Goal: Find specific page/section: Find specific page/section

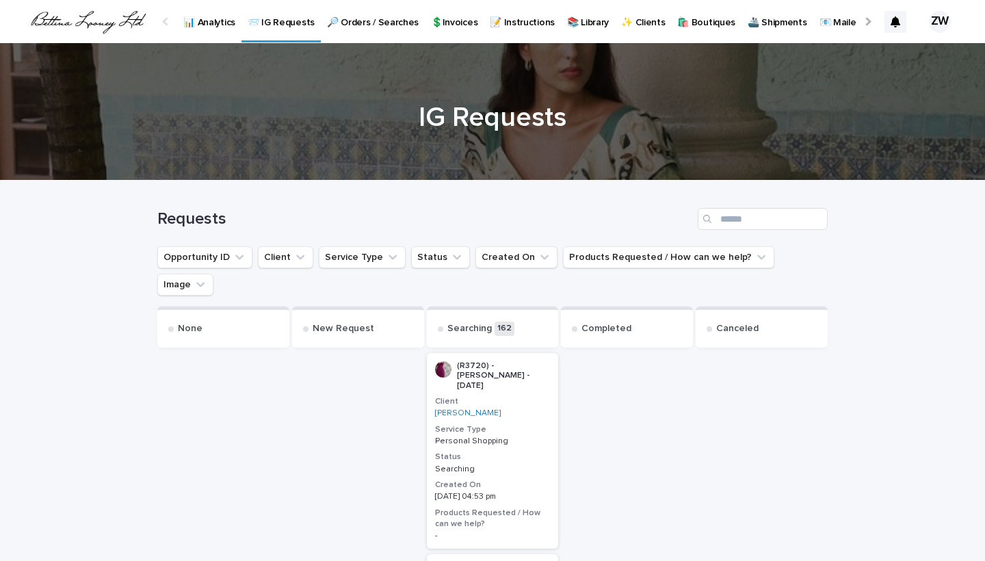
click at [194, 23] on p "📊 Analytics" at bounding box center [209, 14] width 52 height 29
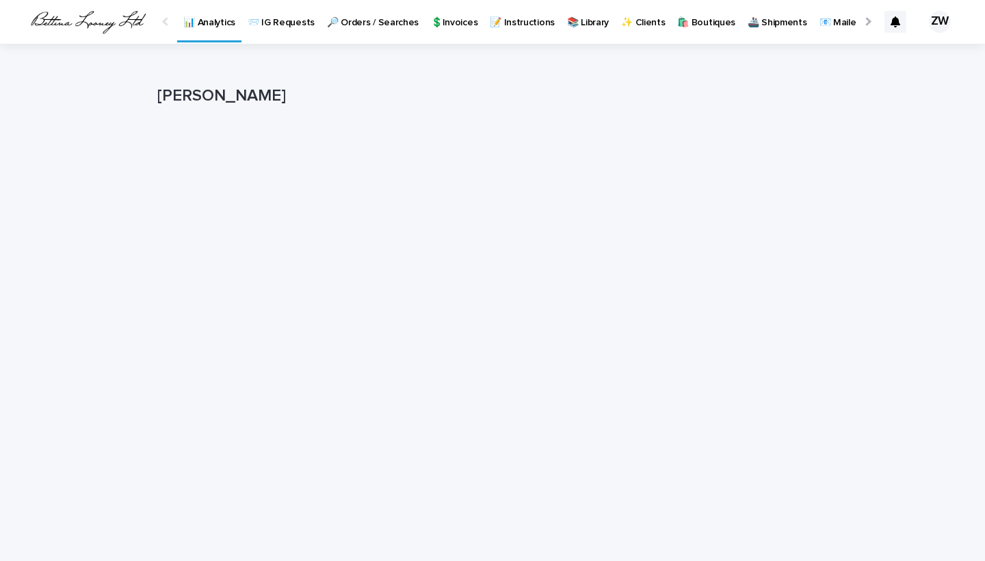
click at [369, 27] on p "🔎 Orders / Searches" at bounding box center [373, 14] width 92 height 29
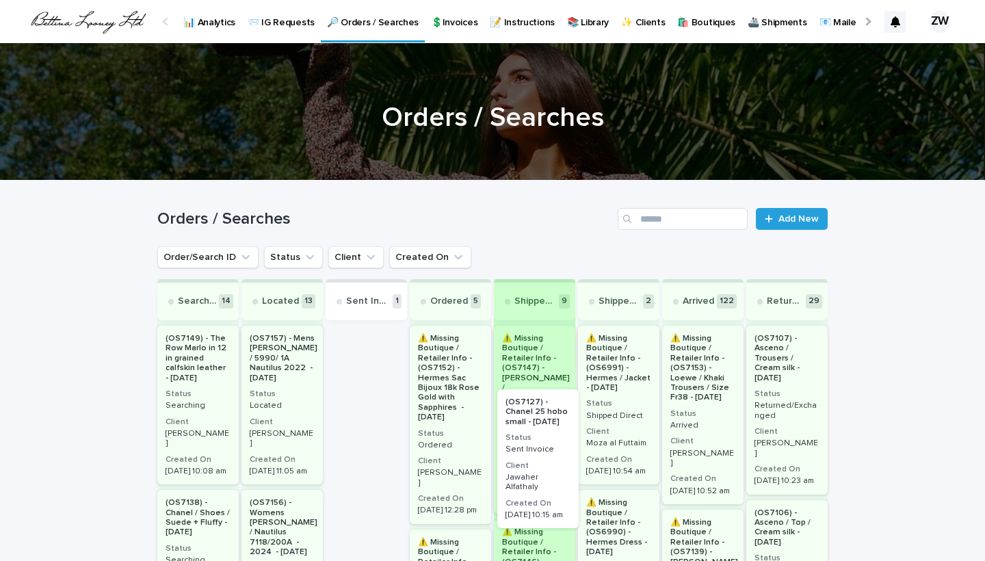
drag, startPoint x: 354, startPoint y: 388, endPoint x: 529, endPoint y: 451, distance: 186.0
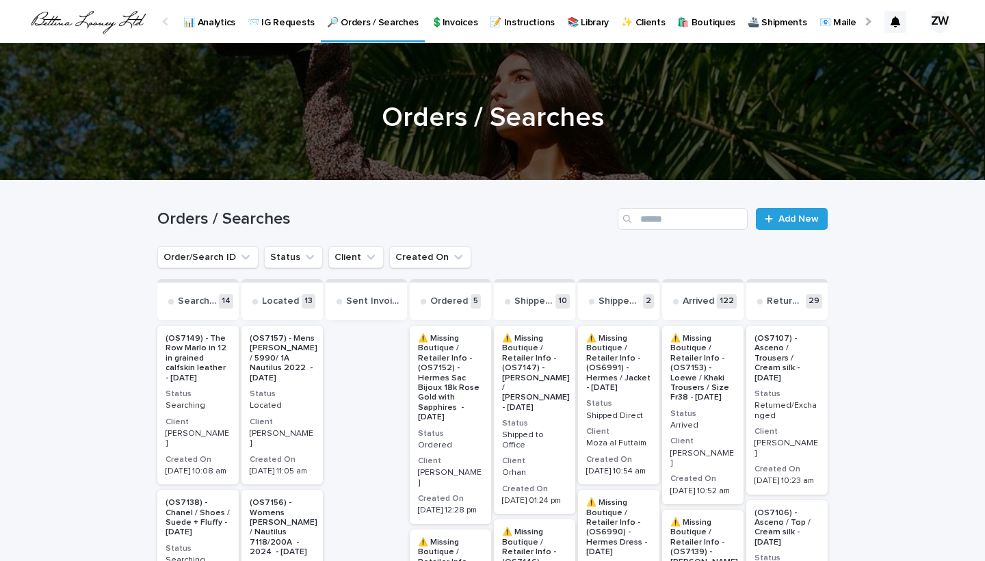
scroll to position [549, 0]
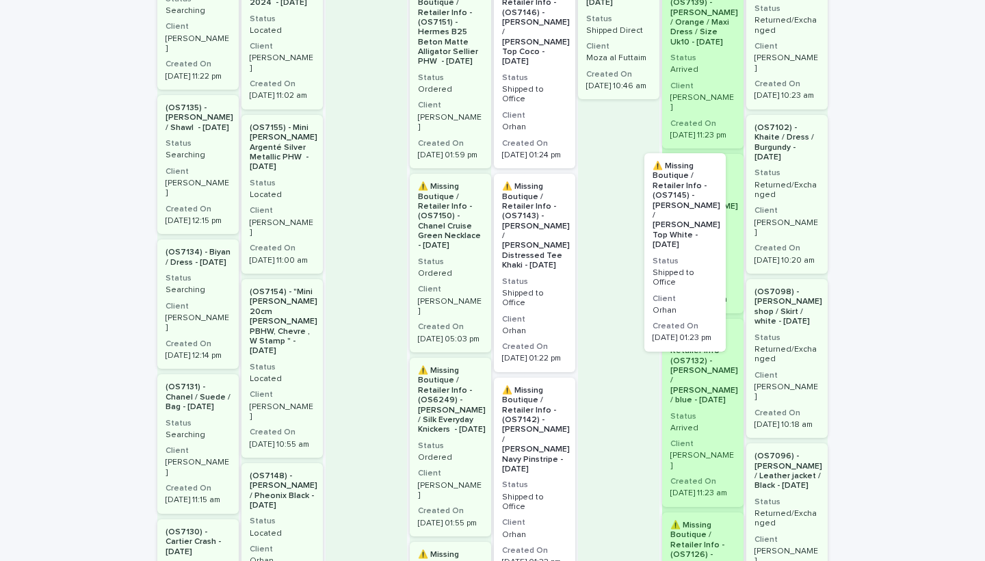
drag, startPoint x: 542, startPoint y: 272, endPoint x: 706, endPoint y: 296, distance: 165.2
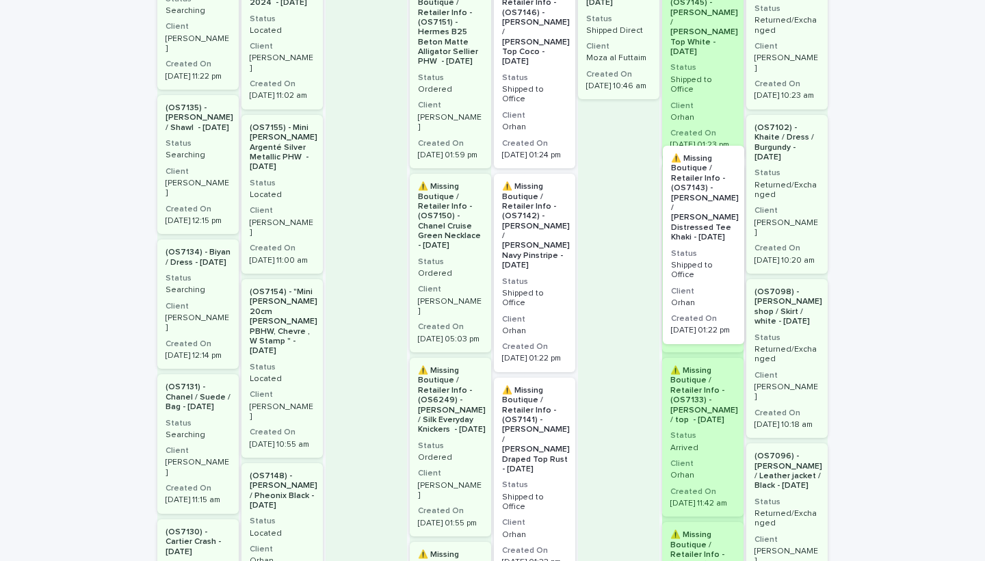
drag, startPoint x: 537, startPoint y: 209, endPoint x: 713, endPoint y: 226, distance: 176.6
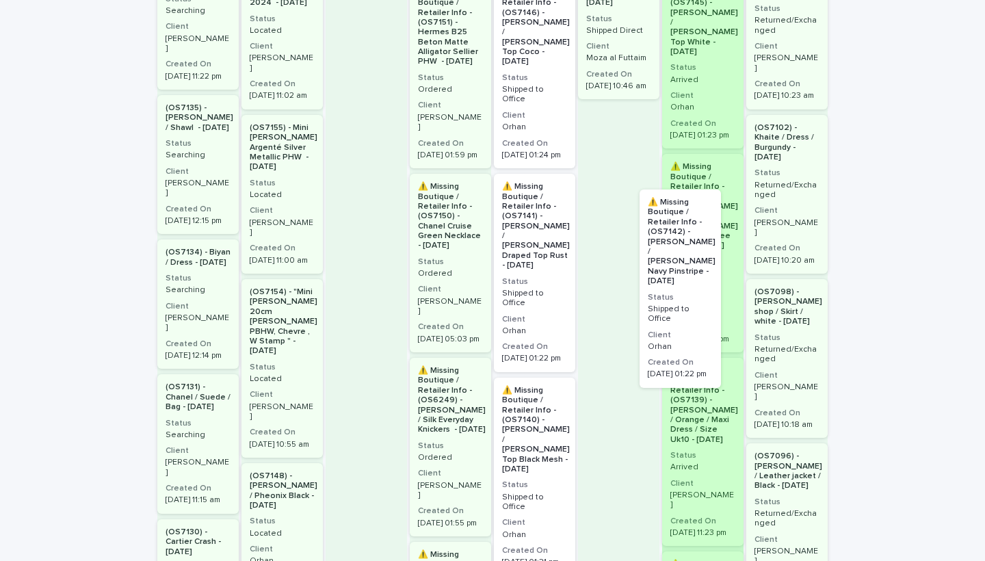
drag, startPoint x: 520, startPoint y: 226, endPoint x: 676, endPoint y: 287, distance: 167.4
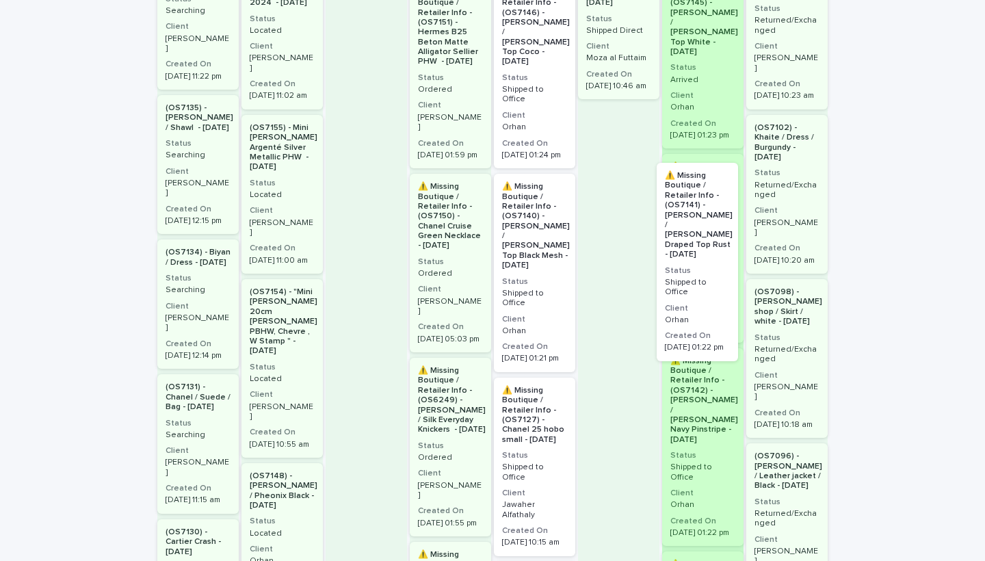
drag, startPoint x: 586, startPoint y: 265, endPoint x: 697, endPoint y: 290, distance: 113.5
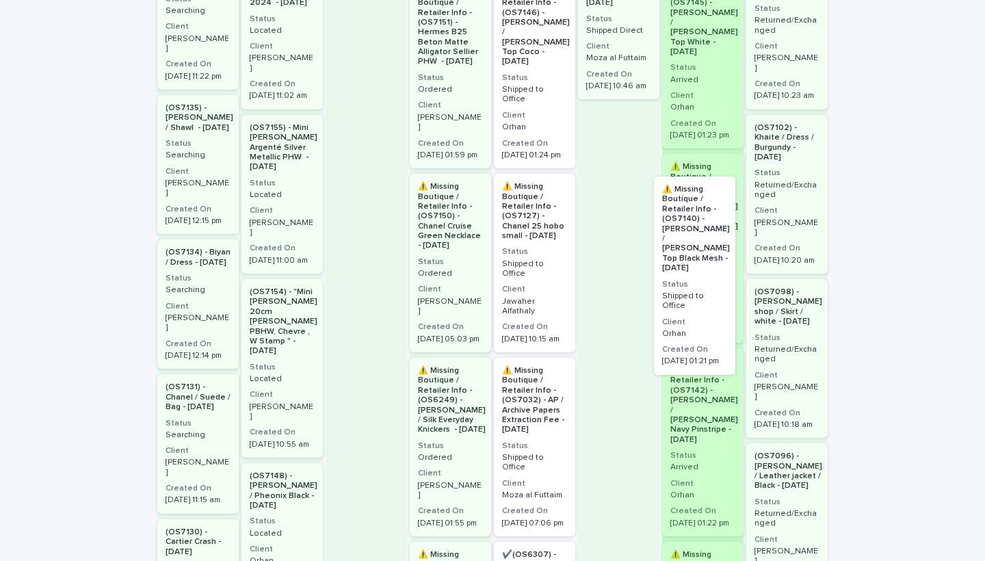
drag, startPoint x: 515, startPoint y: 235, endPoint x: 679, endPoint y: 282, distance: 171.0
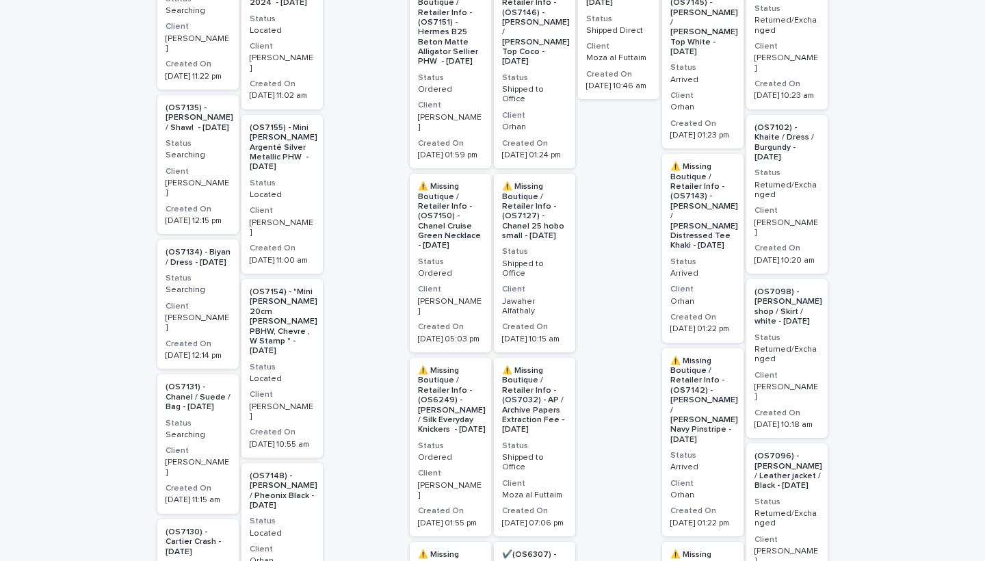
scroll to position [416, 0]
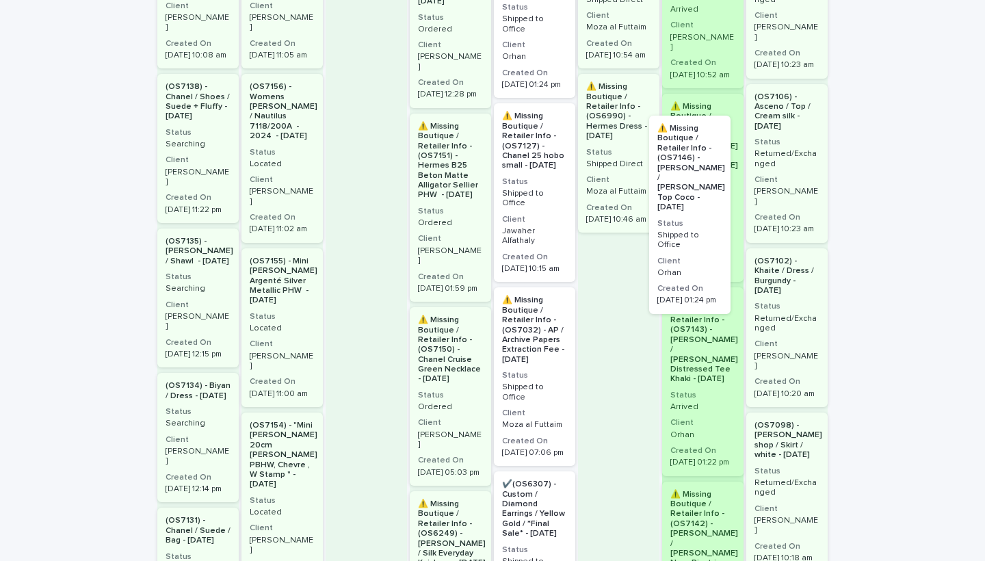
drag, startPoint x: 533, startPoint y: 178, endPoint x: 695, endPoint y: 213, distance: 165.0
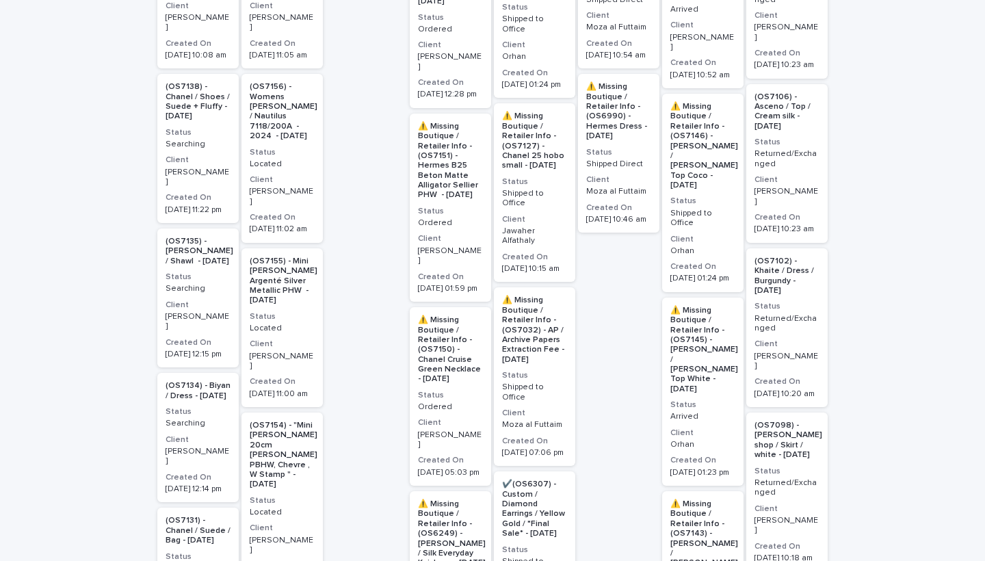
scroll to position [305, 0]
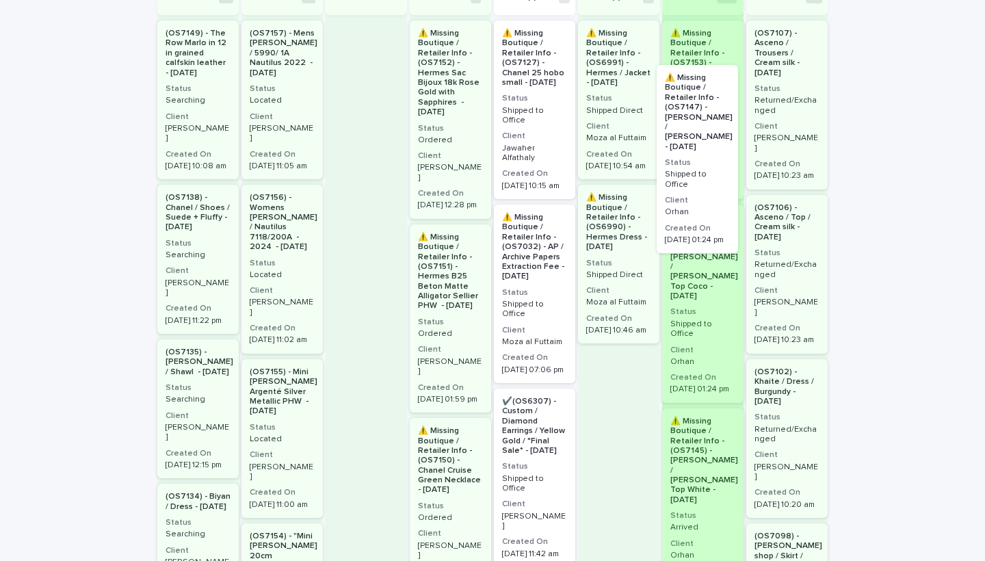
drag, startPoint x: 527, startPoint y: 99, endPoint x: 697, endPoint y: 143, distance: 175.1
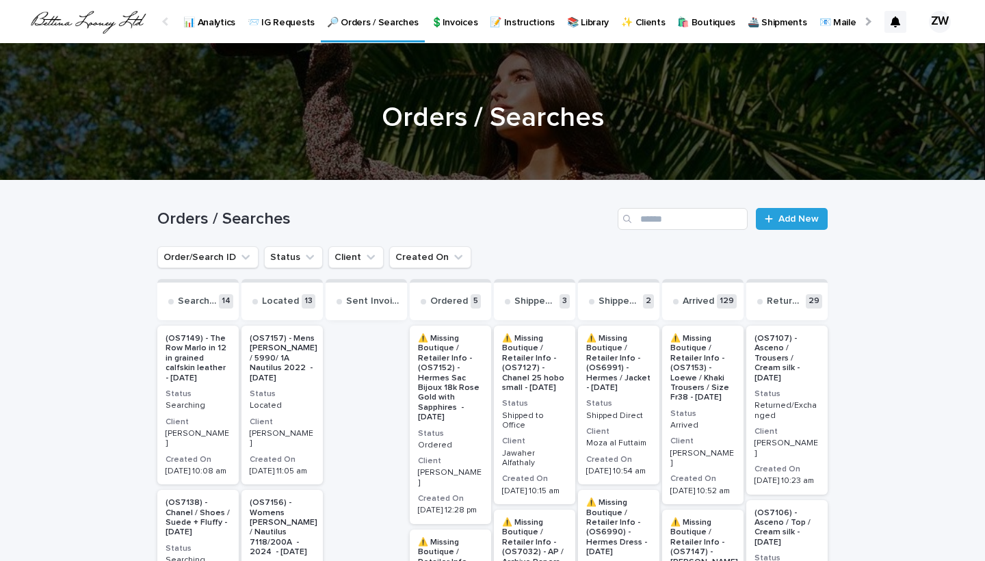
scroll to position [0, 0]
